Goal: Communication & Community: Ask a question

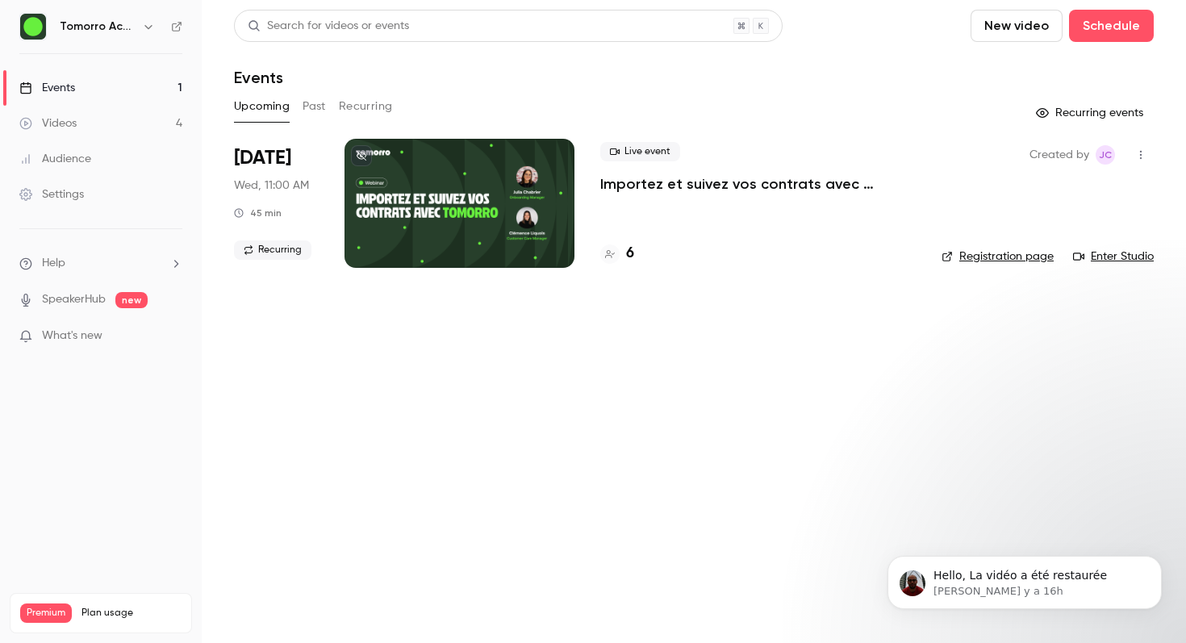
click at [315, 102] on button "Past" at bounding box center [314, 107] width 23 height 26
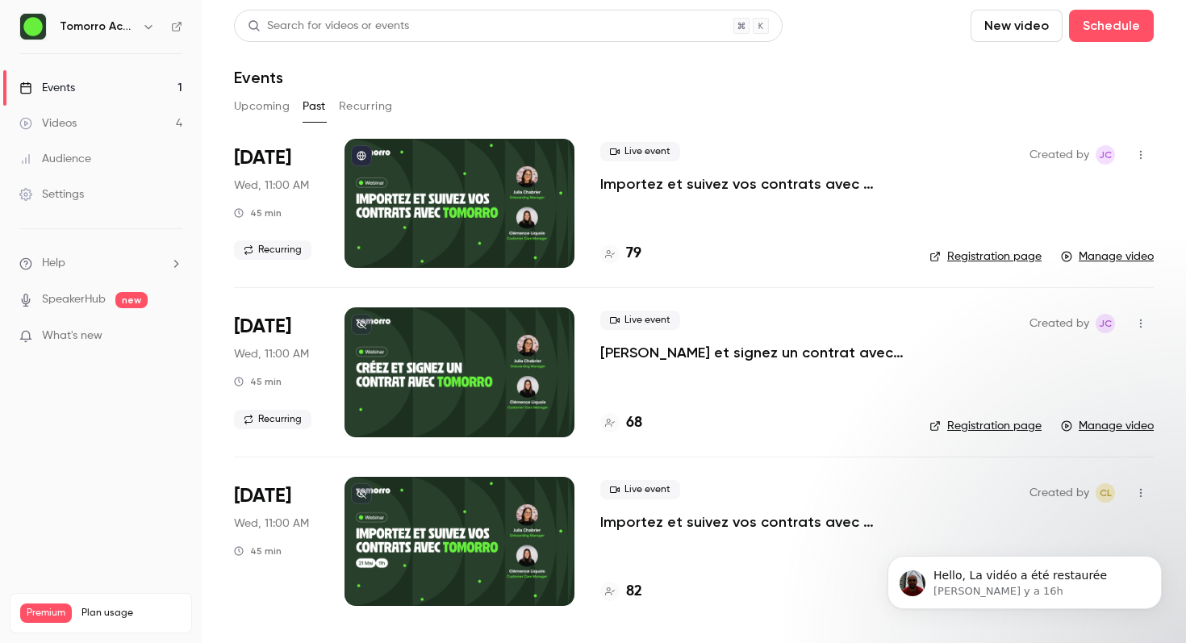
click at [251, 101] on button "Upcoming" at bounding box center [262, 107] width 56 height 26
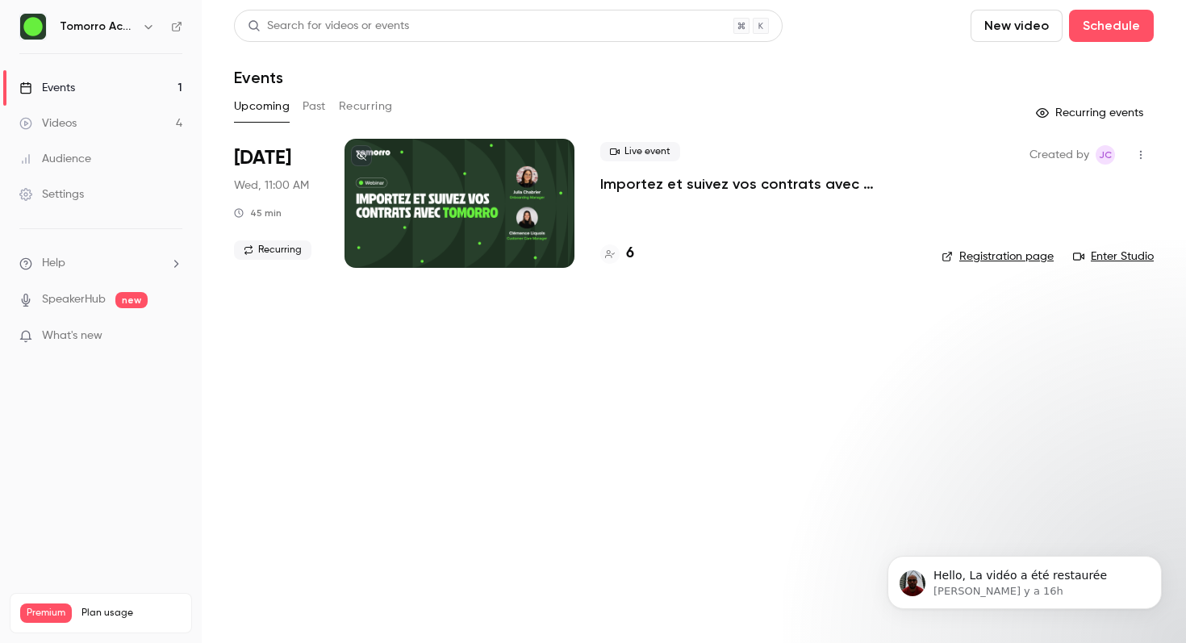
click at [359, 112] on button "Recurring" at bounding box center [366, 107] width 54 height 26
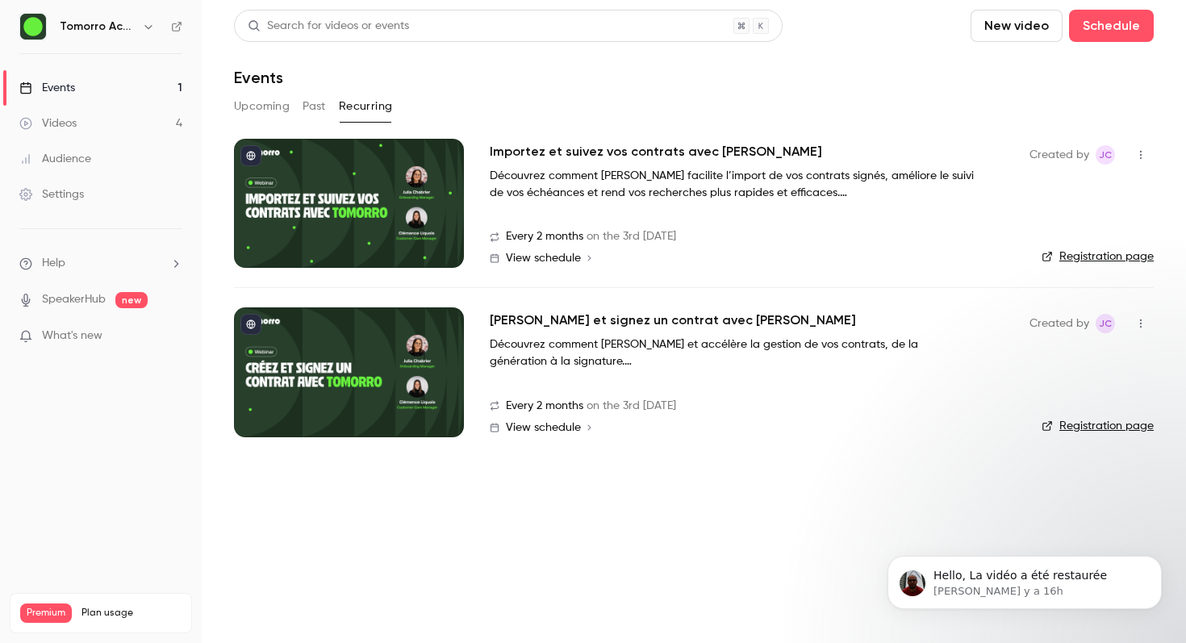
click at [317, 102] on button "Past" at bounding box center [314, 107] width 23 height 26
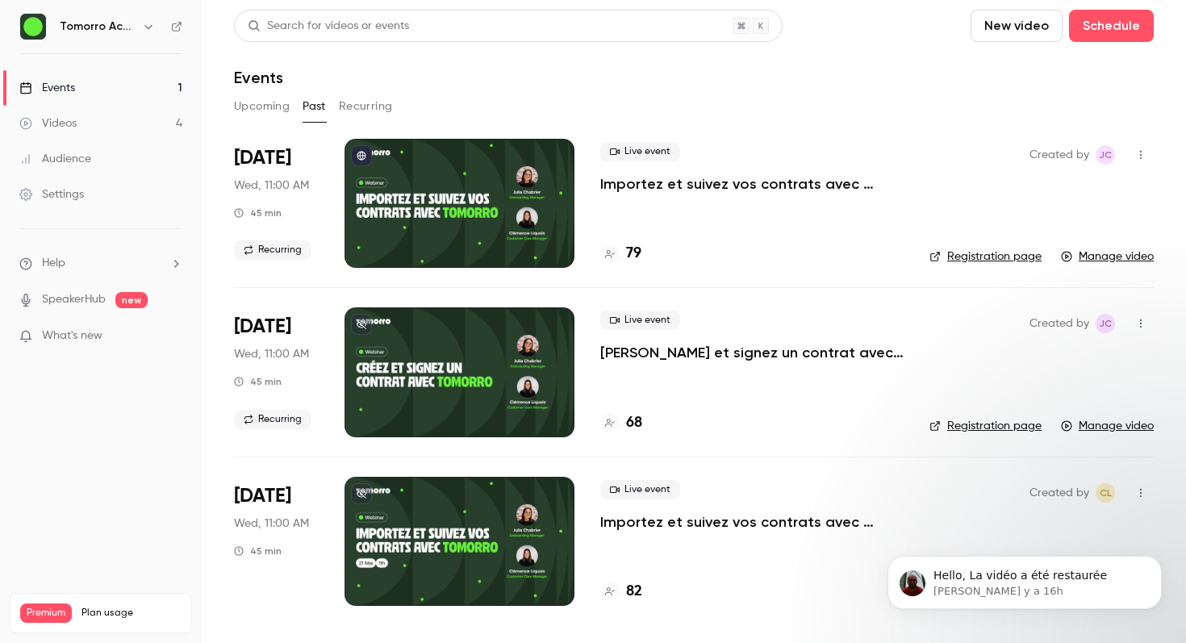
click at [92, 123] on link "Videos 4" at bounding box center [101, 123] width 202 height 35
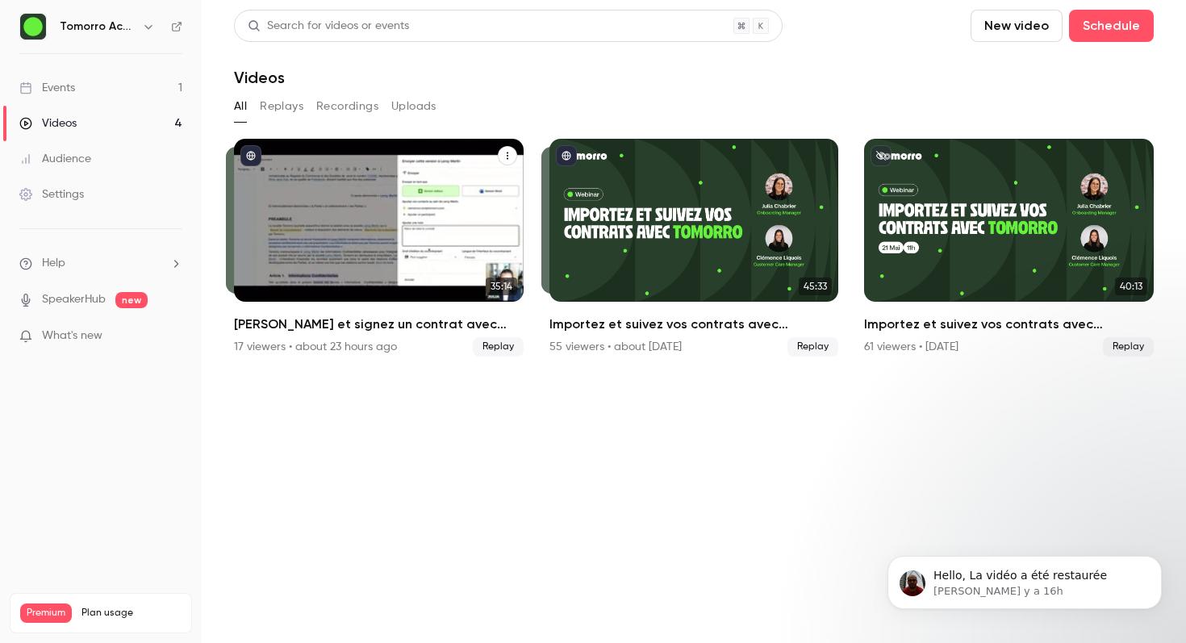
click at [333, 209] on div "Créez et signez un contrat avec Tomorro" at bounding box center [379, 220] width 290 height 163
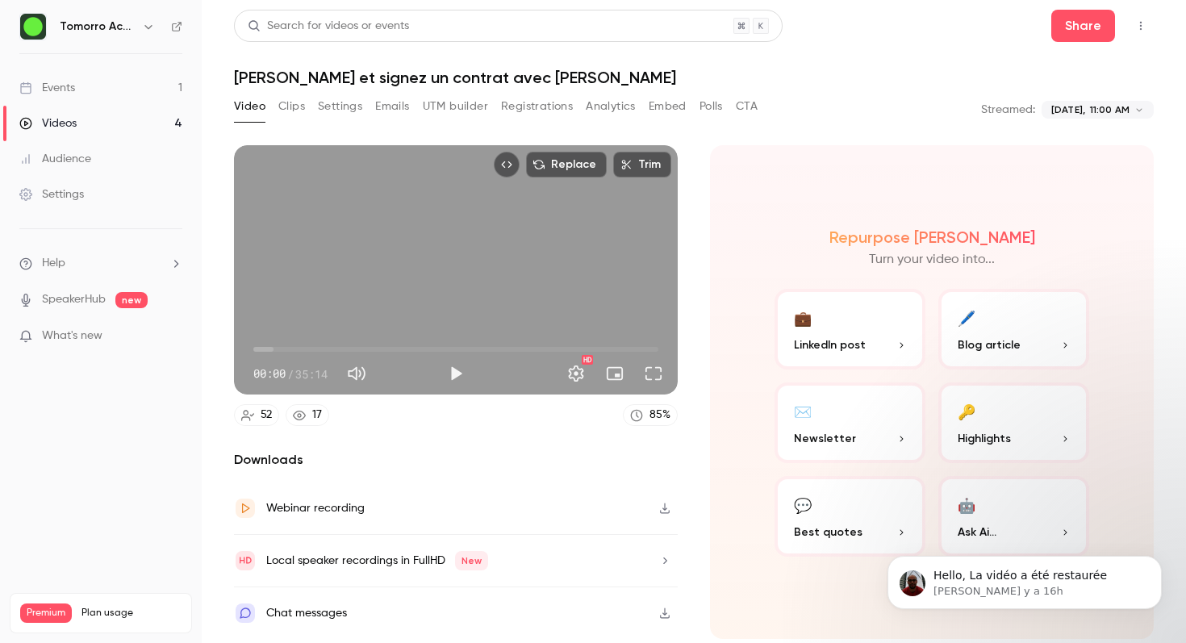
click at [1138, 23] on icon "Top Bar Actions" at bounding box center [1140, 25] width 13 height 11
click at [890, 43] on div at bounding box center [593, 321] width 1186 height 643
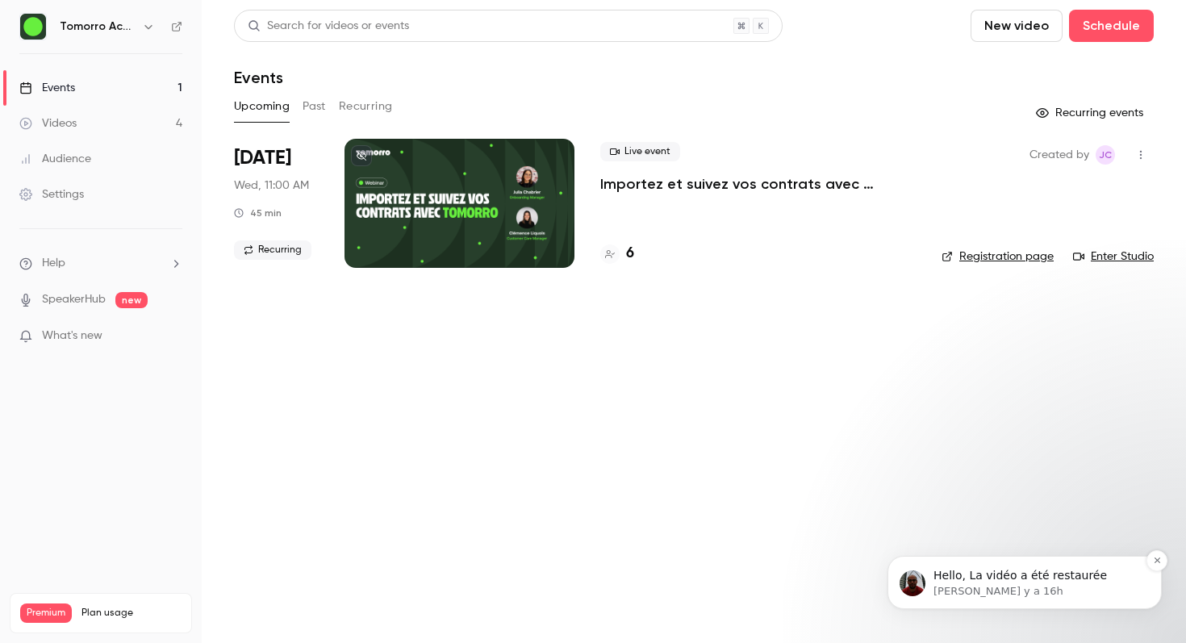
click at [1042, 581] on p "Hello, La vidéo a été restaurée" at bounding box center [1037, 576] width 208 height 16
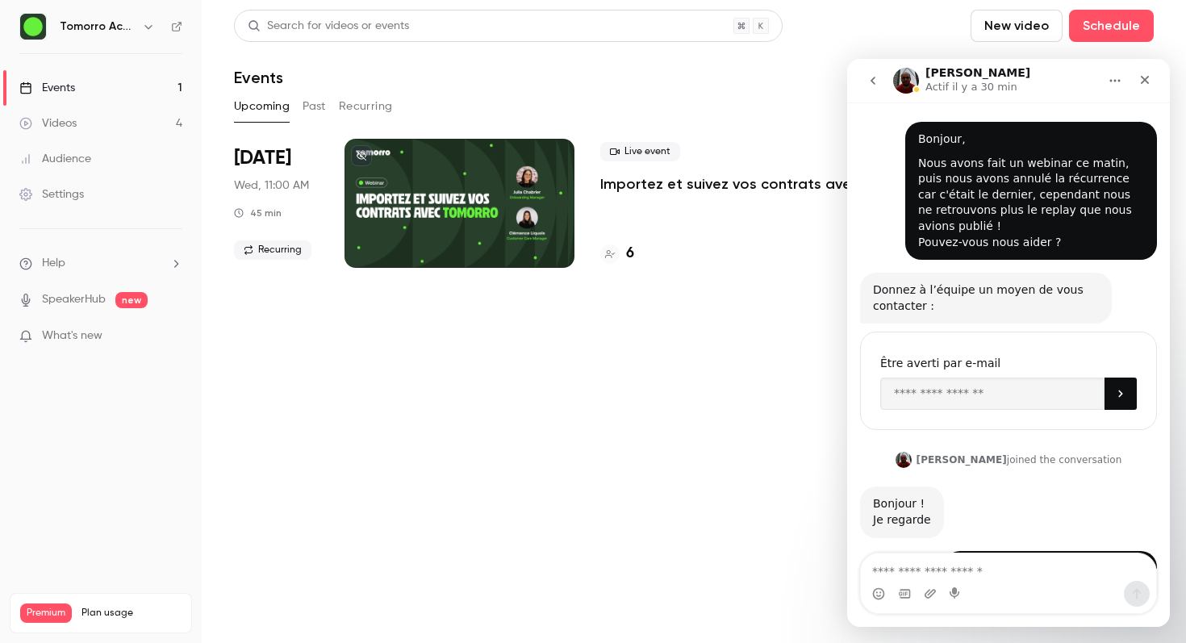
scroll to position [19, 0]
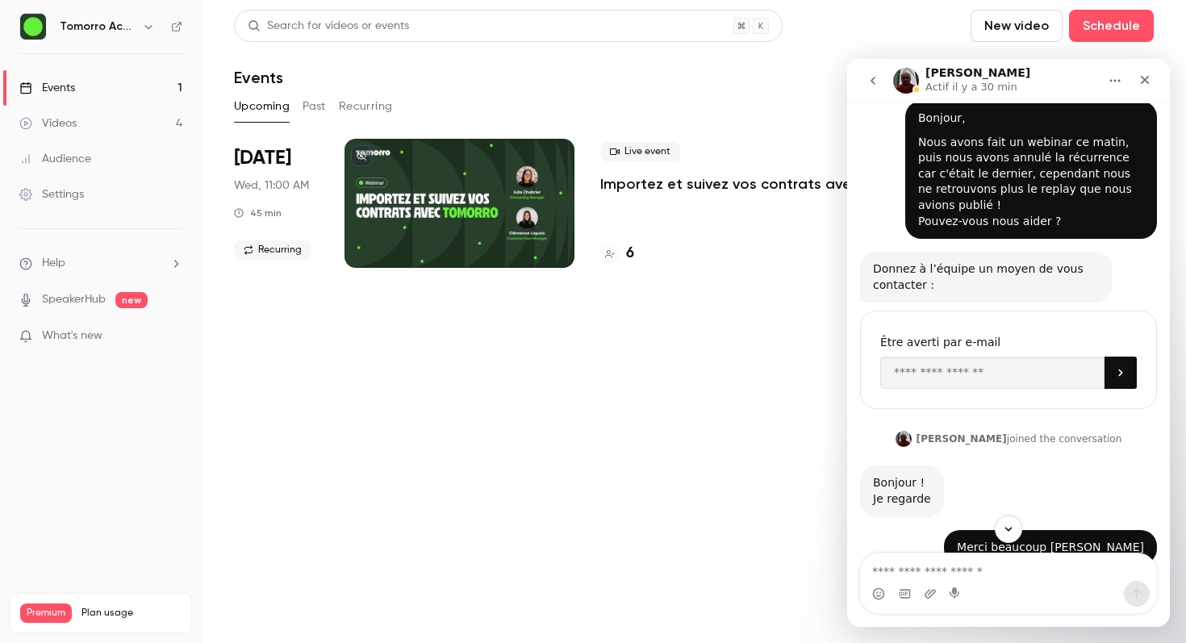
click at [1011, 585] on div "Intercom Messenger" at bounding box center [1008, 594] width 295 height 26
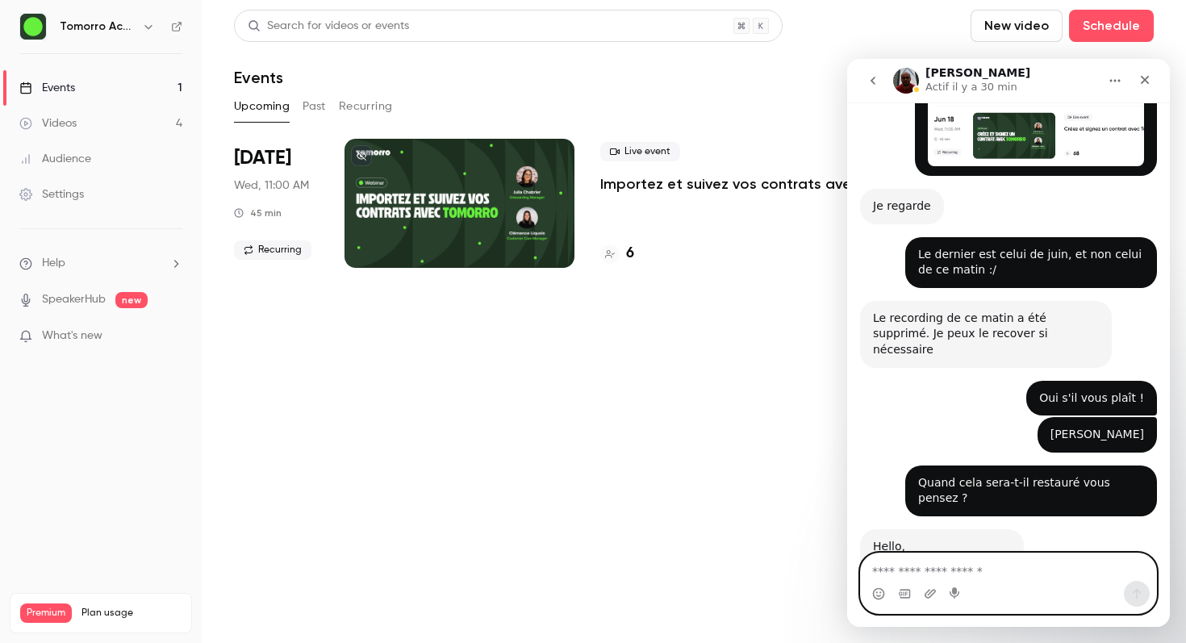
click at [928, 573] on textarea "Envoyer un message..." at bounding box center [1008, 566] width 295 height 27
type textarea "**********"
click at [1136, 592] on icon "Envoyer un message…" at bounding box center [1137, 594] width 9 height 10
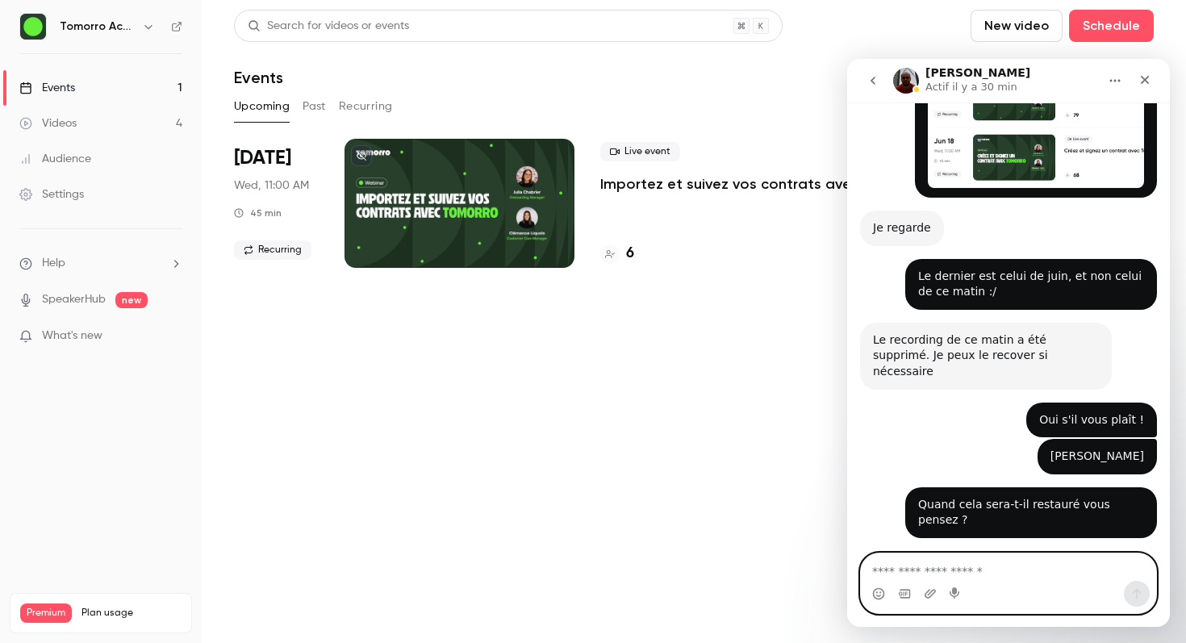
scroll to position [896, 0]
